Goal: Task Accomplishment & Management: Use online tool/utility

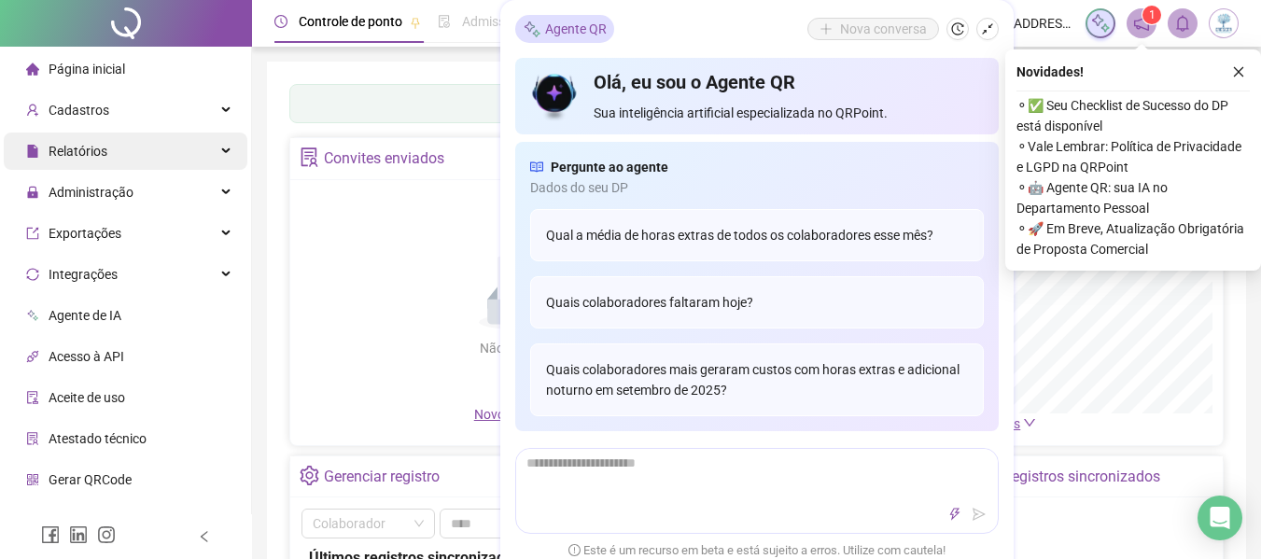
click at [202, 154] on div "Relatórios" at bounding box center [126, 151] width 244 height 37
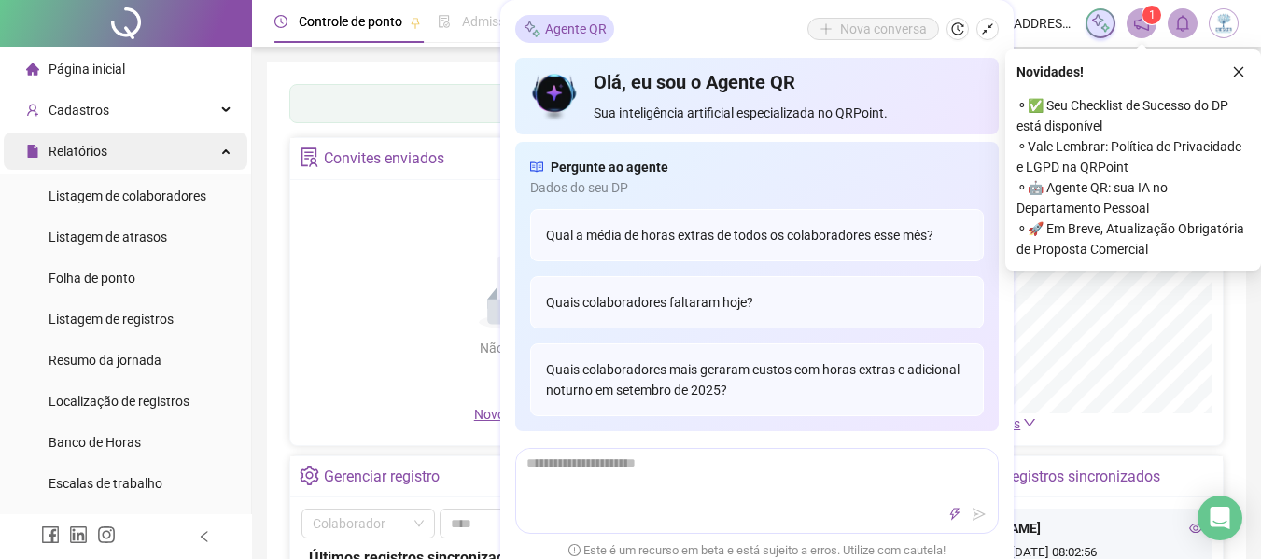
click at [205, 151] on div "Relatórios" at bounding box center [126, 151] width 244 height 37
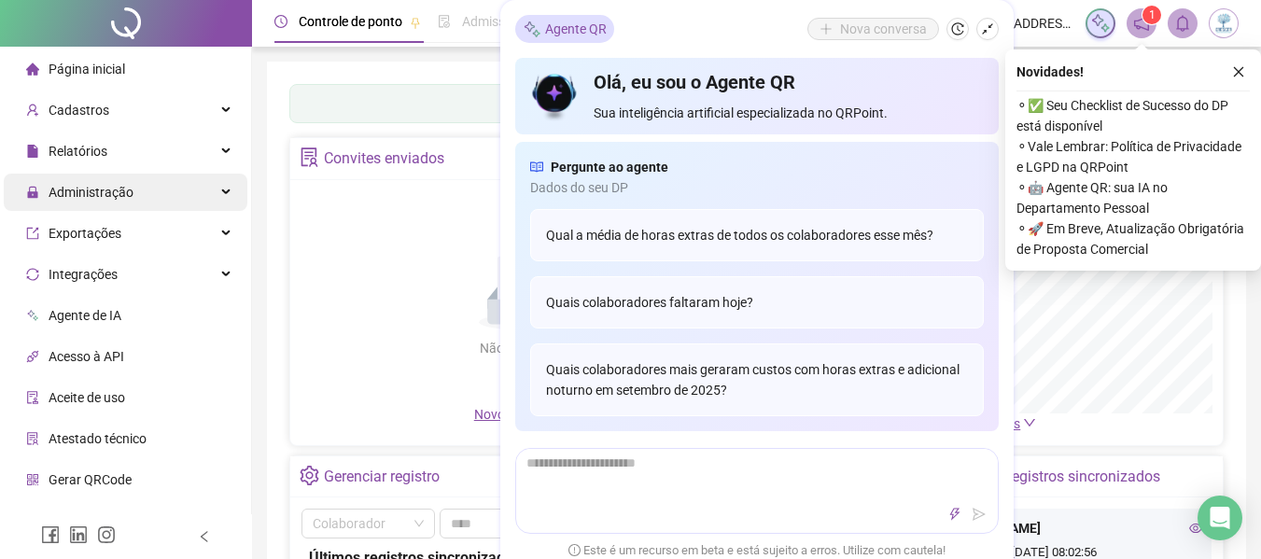
drag, startPoint x: 177, startPoint y: 175, endPoint x: 177, endPoint y: 187, distance: 11.2
click at [177, 176] on div "Administração" at bounding box center [126, 192] width 244 height 37
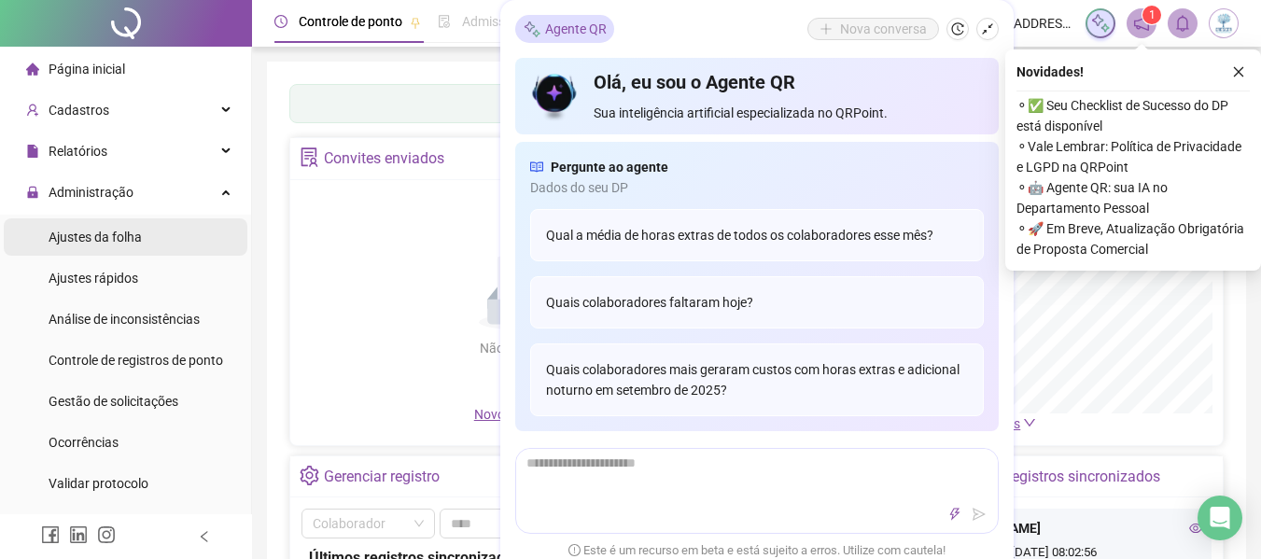
click at [148, 243] on li "Ajustes da folha" at bounding box center [126, 236] width 244 height 37
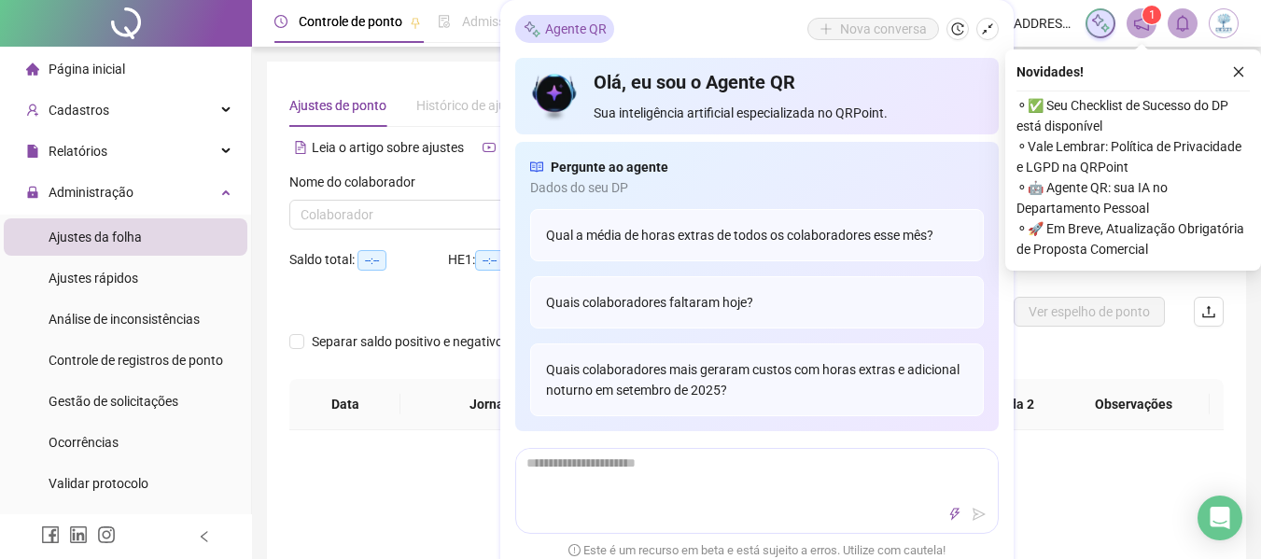
type input "**********"
click at [986, 35] on icon "shrink" at bounding box center [987, 28] width 13 height 13
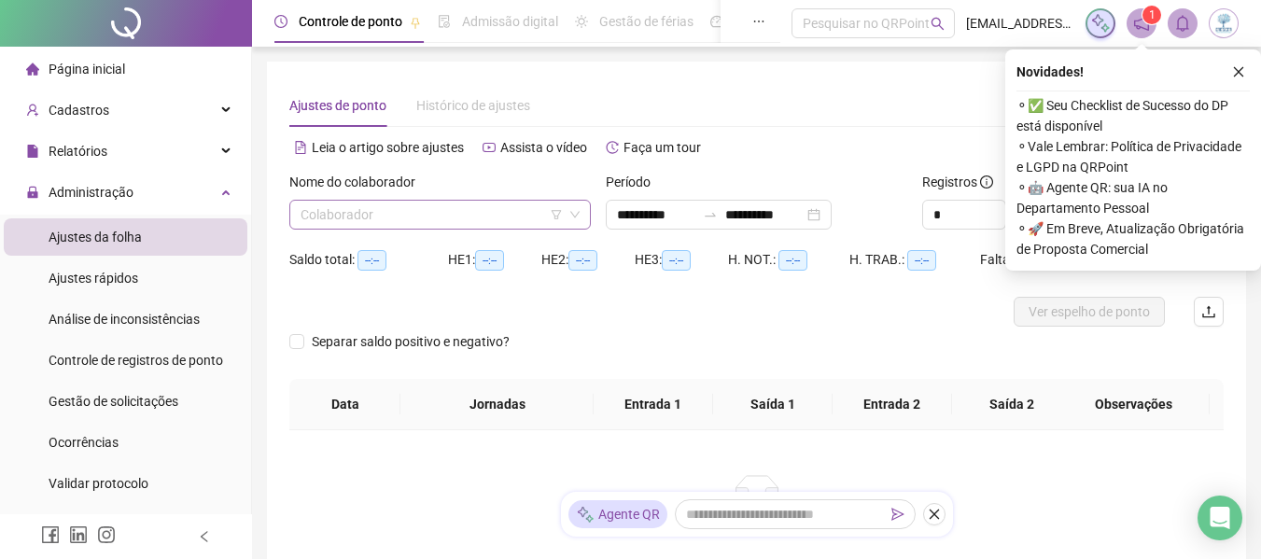
click at [407, 229] on div "Nome do colaborador Colaborador" at bounding box center [440, 208] width 316 height 73
click at [413, 219] on input "search" at bounding box center [432, 215] width 262 height 28
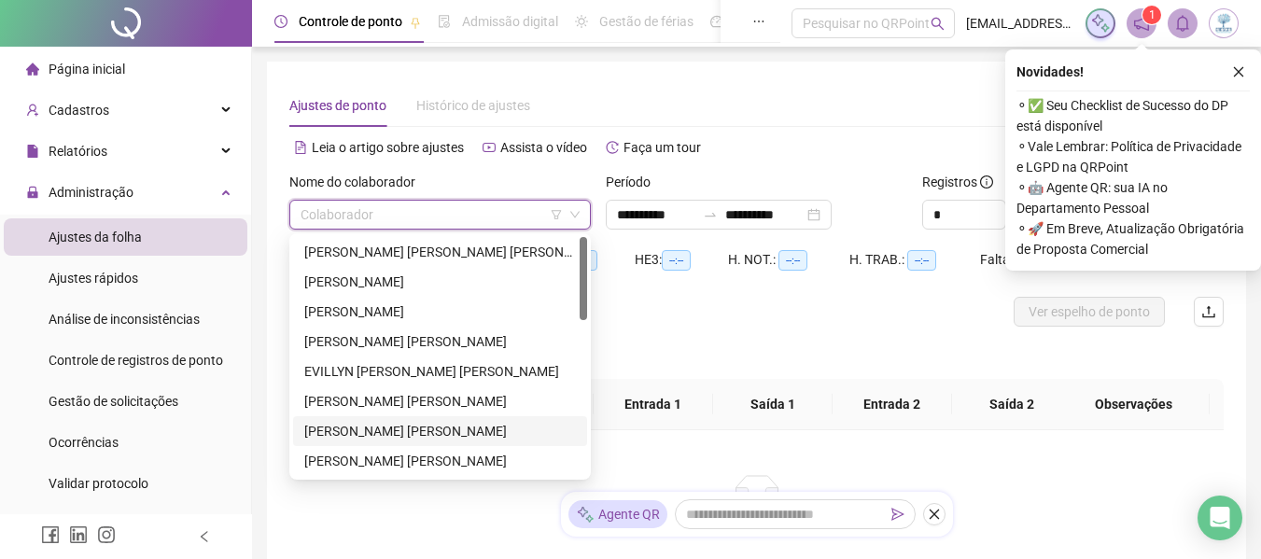
click at [398, 430] on div "[PERSON_NAME] [PERSON_NAME]" at bounding box center [440, 431] width 272 height 21
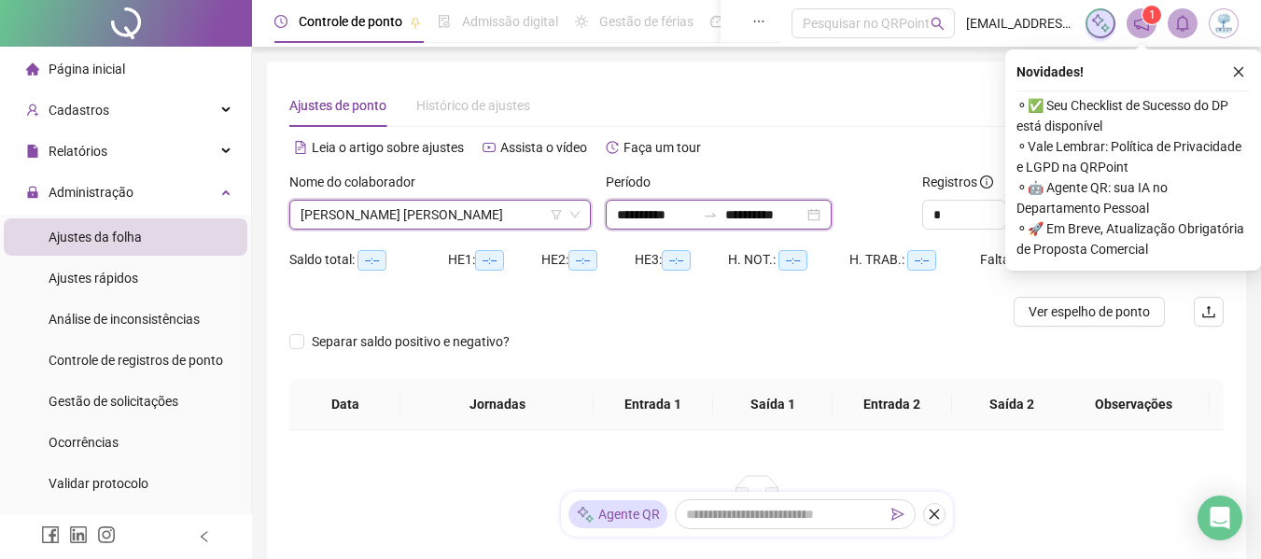
click at [634, 218] on input "**********" at bounding box center [656, 214] width 78 height 21
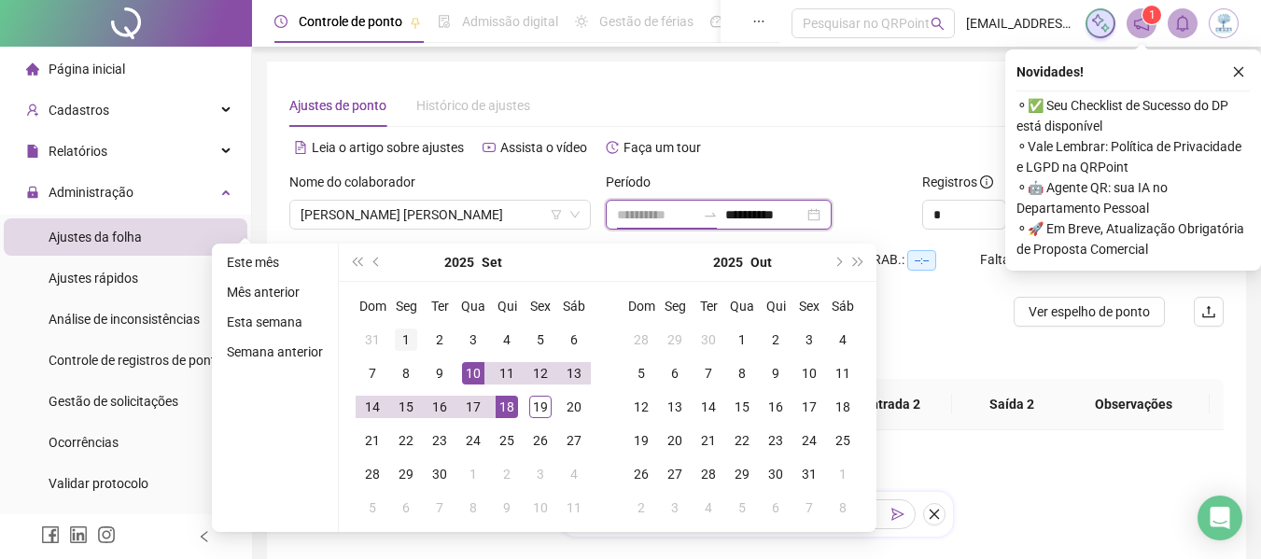
type input "**********"
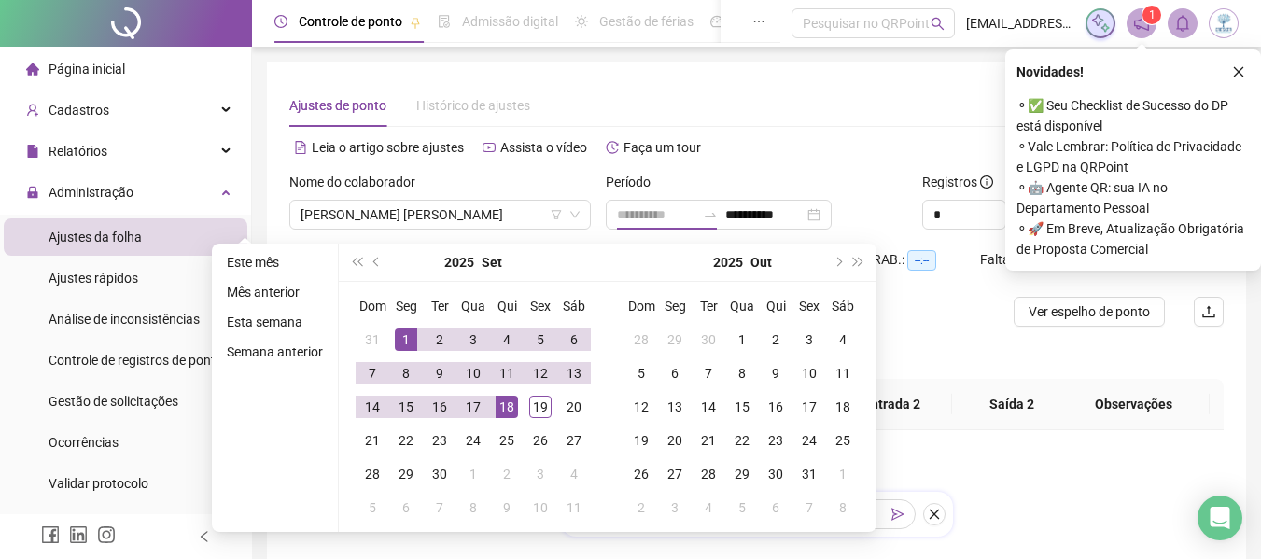
click at [411, 337] on div "1" at bounding box center [406, 340] width 22 height 22
type input "**********"
click at [548, 409] on div "19" at bounding box center [540, 407] width 22 height 22
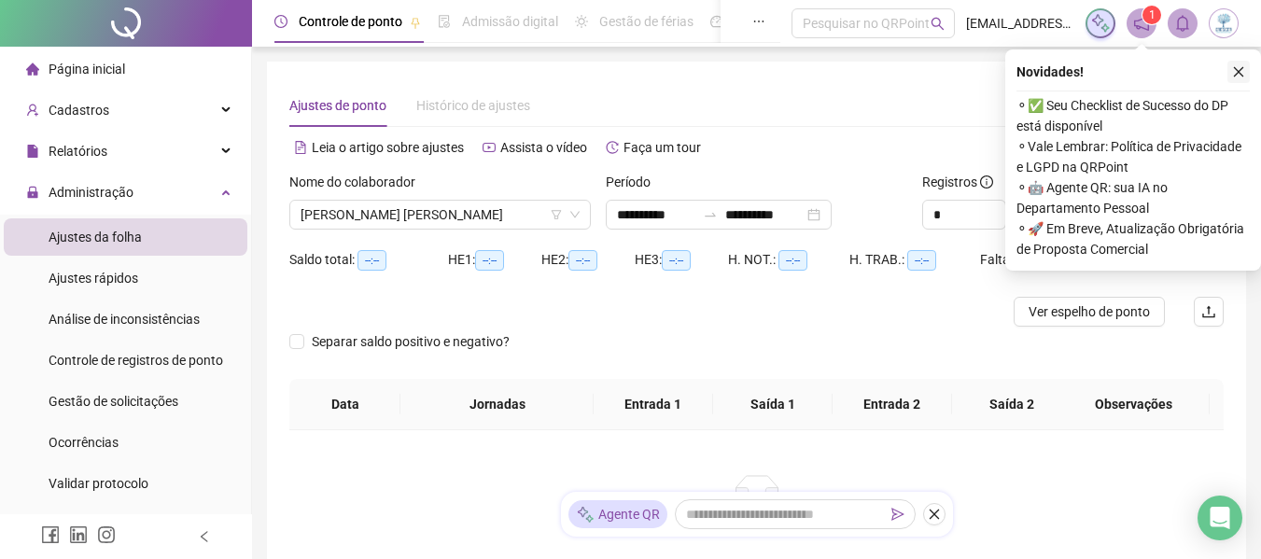
click at [1239, 79] on button "button" at bounding box center [1238, 72] width 22 height 22
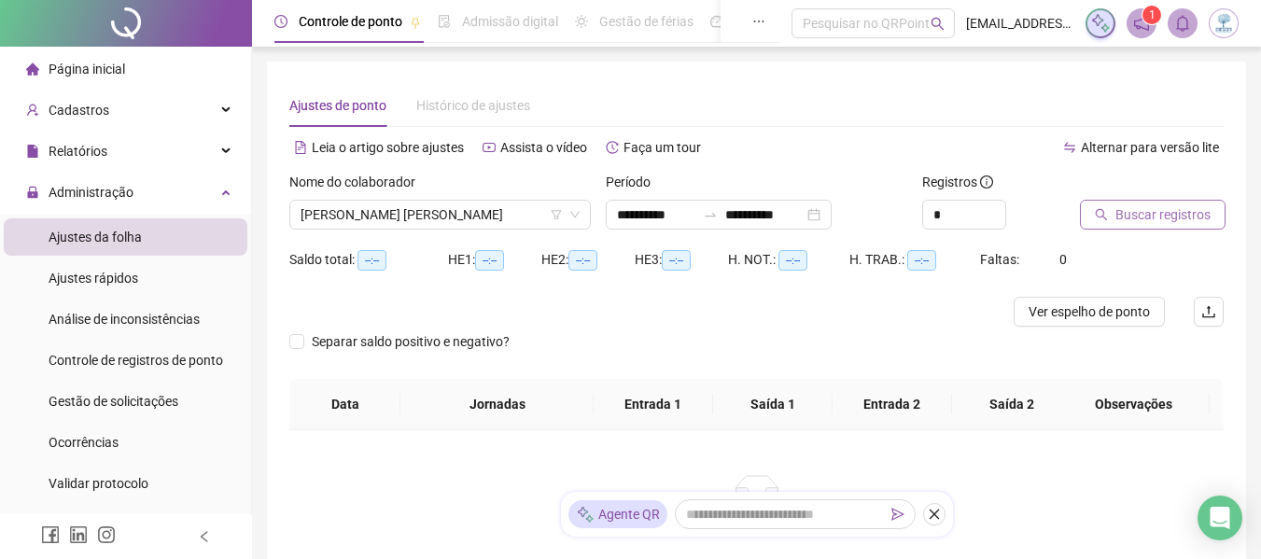
click at [1109, 209] on button "Buscar registros" at bounding box center [1153, 215] width 146 height 30
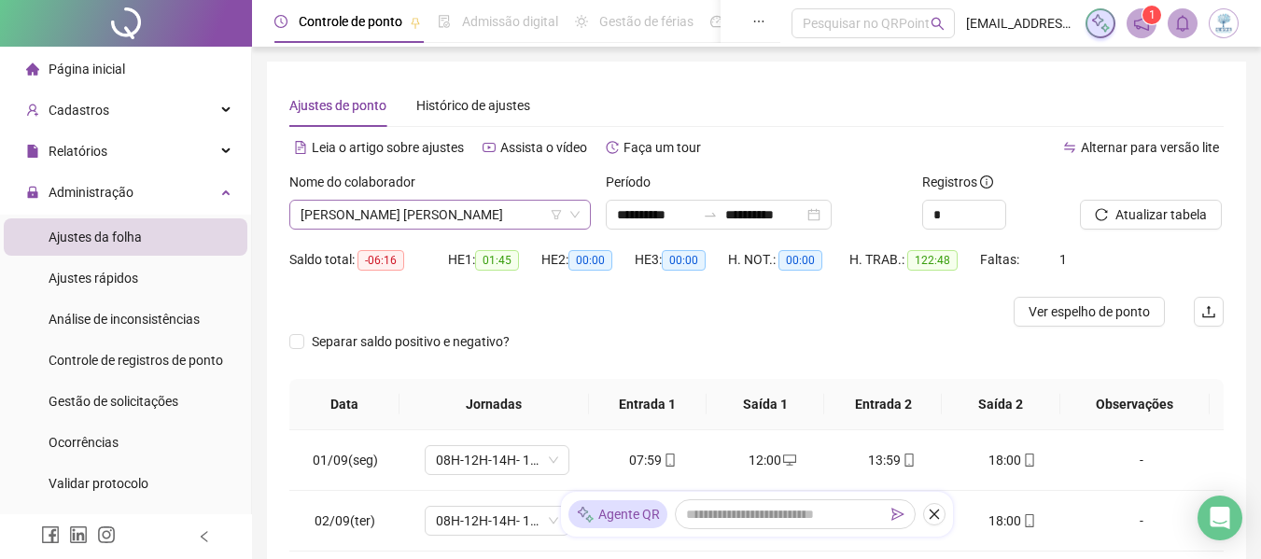
click at [384, 204] on span "[PERSON_NAME] [PERSON_NAME]" at bounding box center [440, 215] width 279 height 28
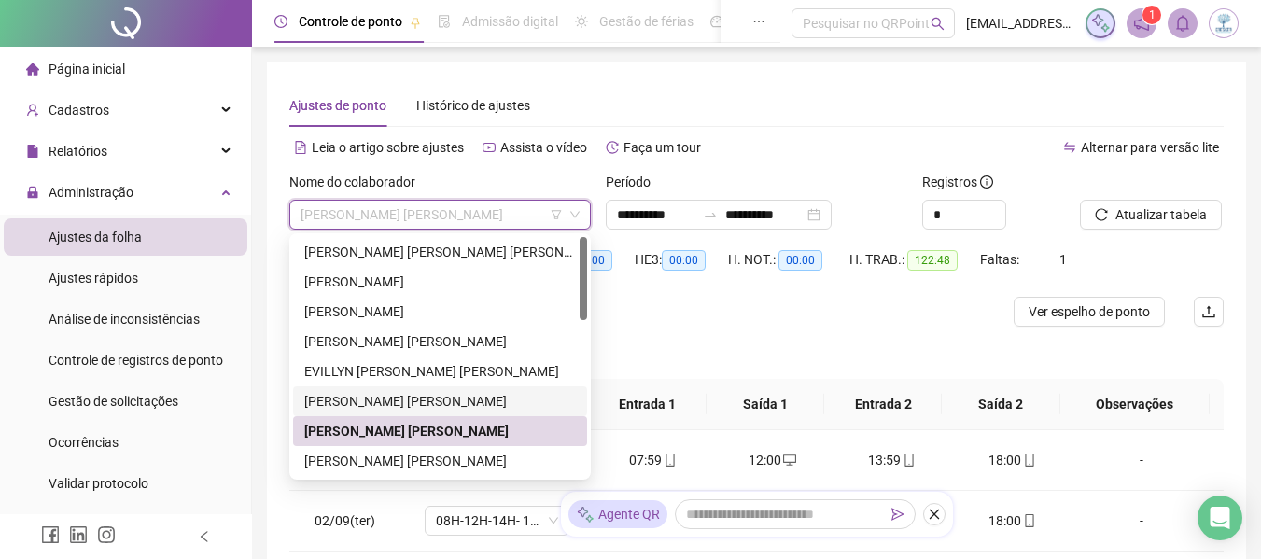
scroll to position [448, 0]
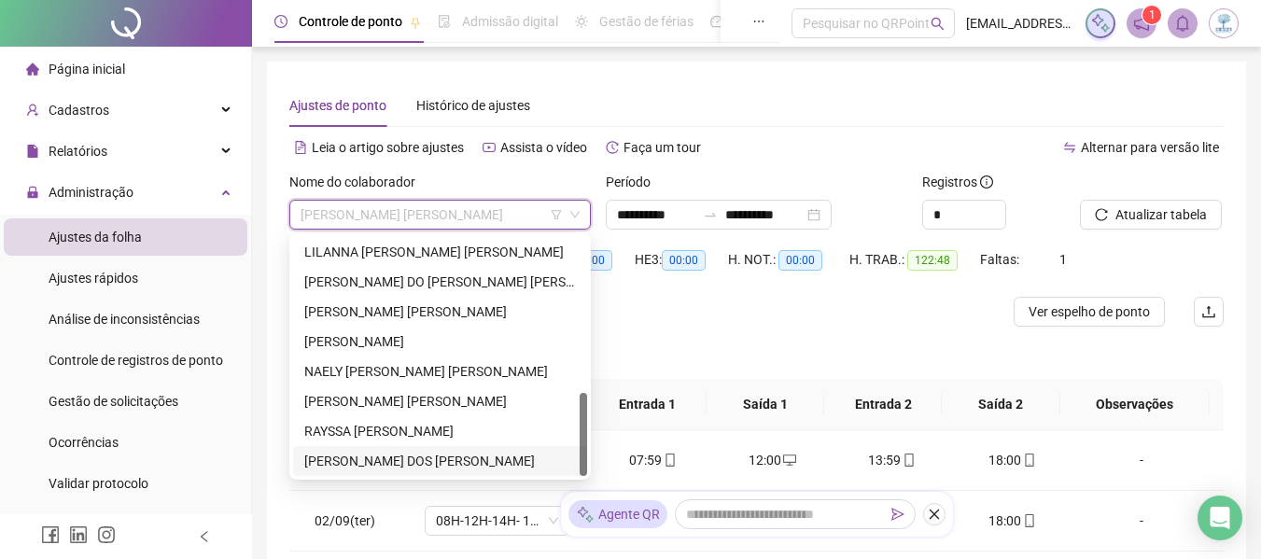
click at [402, 455] on div "[PERSON_NAME] DOS [PERSON_NAME]" at bounding box center [440, 461] width 272 height 21
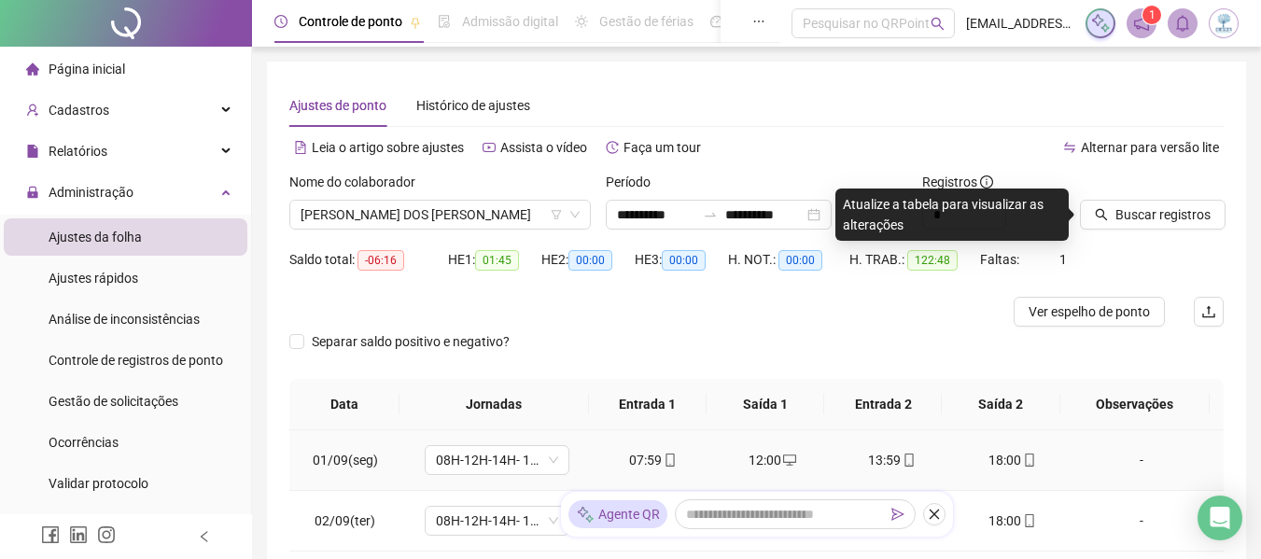
click at [402, 455] on td "08H-12H-14H- 18H P" at bounding box center [496, 460] width 192 height 61
click at [477, 211] on span "[PERSON_NAME] DOS [PERSON_NAME]" at bounding box center [440, 215] width 279 height 28
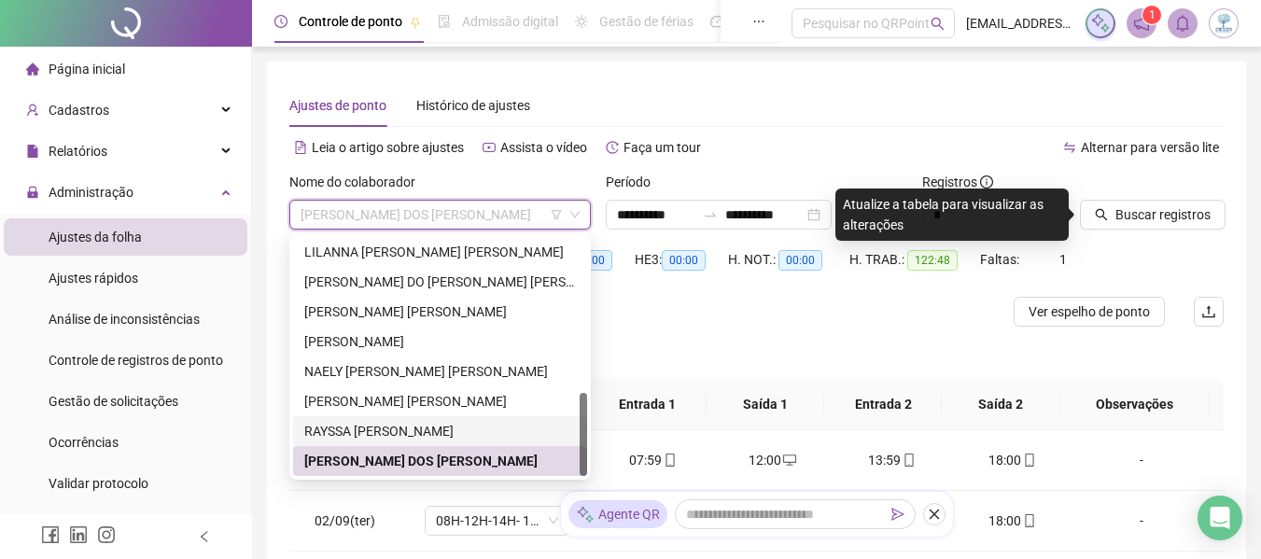
click at [407, 427] on div "RAYSSA [PERSON_NAME]" at bounding box center [440, 431] width 272 height 21
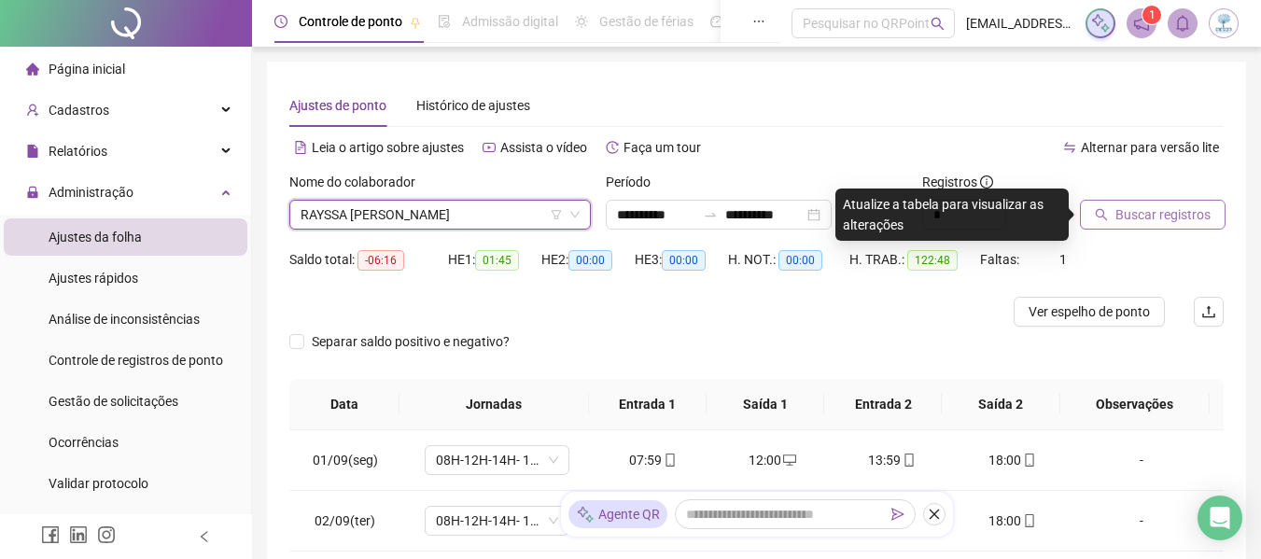
click at [1160, 216] on span "Buscar registros" at bounding box center [1162, 214] width 95 height 21
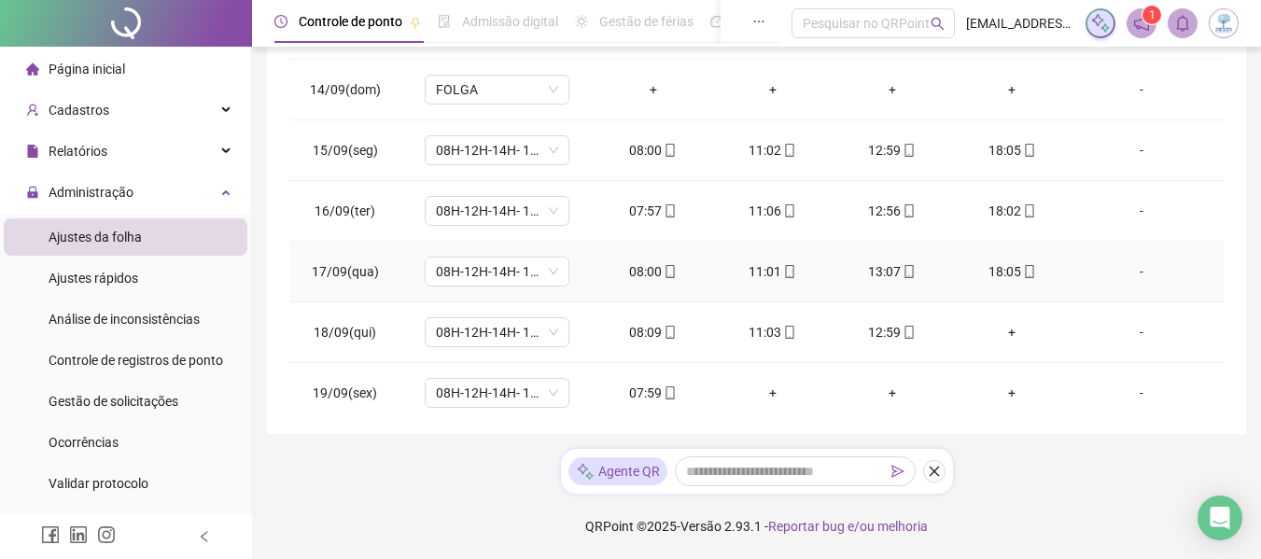
scroll to position [511, 0]
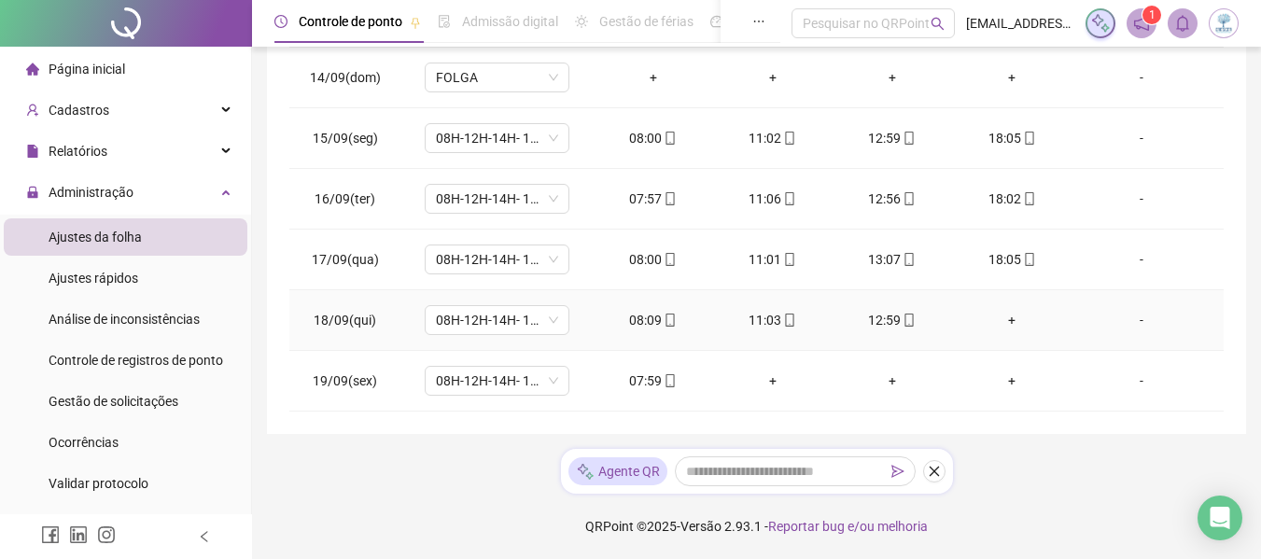
click at [1009, 315] on div "+" at bounding box center [1012, 320] width 90 height 21
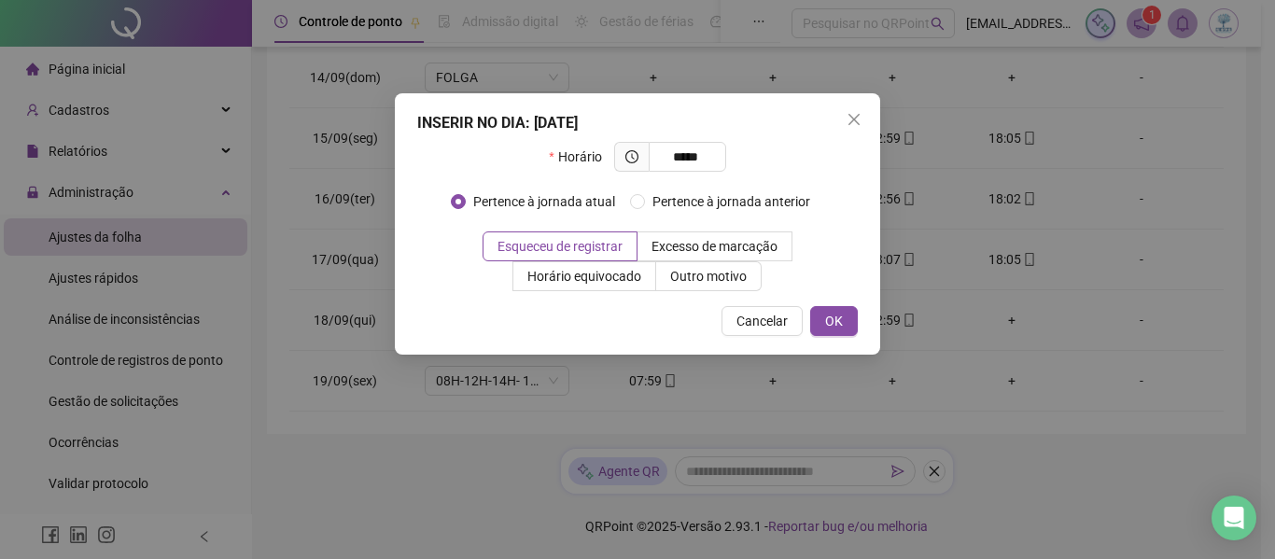
type input "*****"
